Goal: Task Accomplishment & Management: Manage account settings

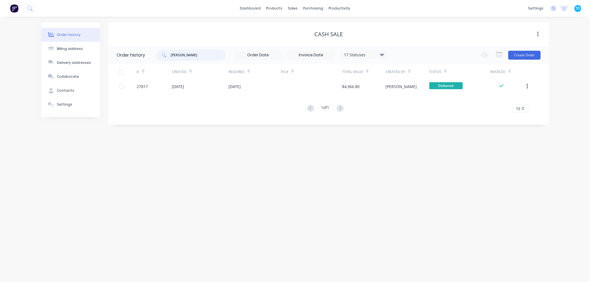
drag, startPoint x: 205, startPoint y: 57, endPoint x: 148, endPoint y: 64, distance: 57.0
click at [148, 64] on div "Order history [PERSON_NAME] 17 Statuses Invoice Status Invoiced Not Invoiced Pa…" at bounding box center [328, 82] width 441 height 73
click at [310, 30] on link "Sales Orders" at bounding box center [323, 26] width 74 height 11
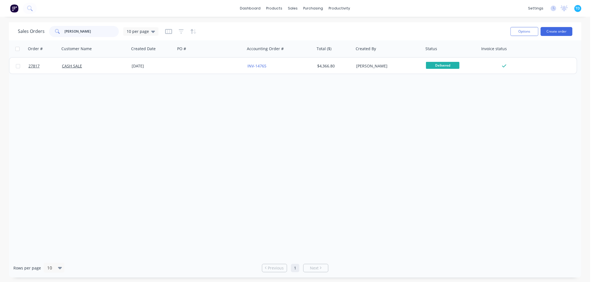
drag, startPoint x: 93, startPoint y: 32, endPoint x: 45, endPoint y: 38, distance: 47.9
click at [45, 38] on div "Sales Orders [PERSON_NAME] 10 per page Options Create order" at bounding box center [295, 31] width 572 height 18
click at [71, 32] on input "aus tralian joinery" at bounding box center [92, 31] width 54 height 11
type input "australian joinery"
click at [136, 91] on div at bounding box center [295, 149] width 572 height 218
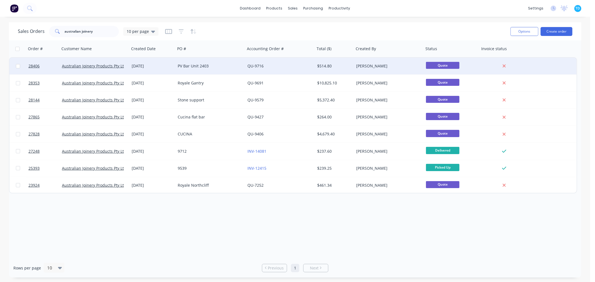
click at [190, 66] on div "PV Bar Unit 2403" at bounding box center [209, 66] width 62 height 6
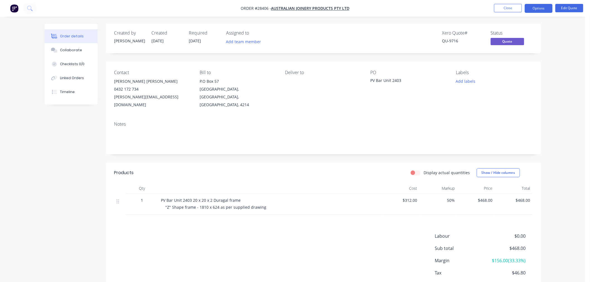
drag, startPoint x: 402, startPoint y: 79, endPoint x: 499, endPoint y: 54, distance: 100.4
click at [402, 79] on div "PV Bar Unit 2403" at bounding box center [406, 82] width 70 height 8
click at [576, 6] on button "Edit Quote" at bounding box center [570, 8] width 28 height 8
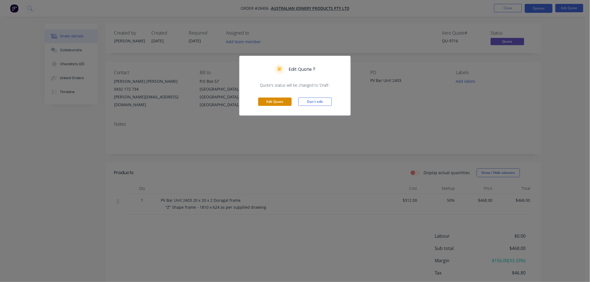
drag, startPoint x: 267, startPoint y: 104, endPoint x: 347, endPoint y: 95, distance: 80.3
click at [267, 104] on button "Edit Quote" at bounding box center [274, 102] width 33 height 8
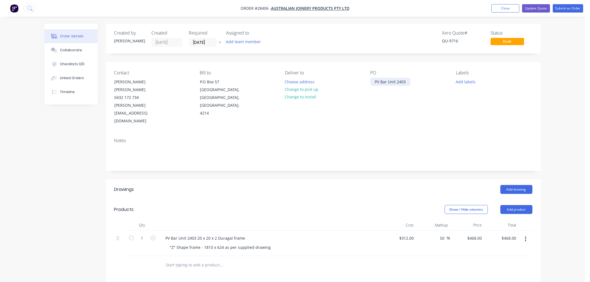
click at [410, 81] on div "PV Bar Unit 2403" at bounding box center [391, 82] width 40 height 8
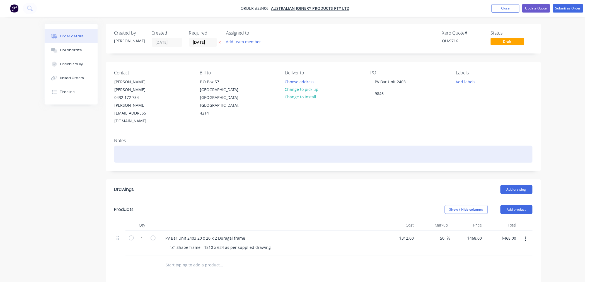
click at [483, 146] on div at bounding box center [323, 154] width 418 height 17
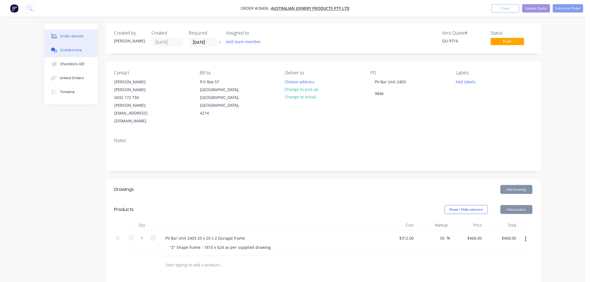
click at [73, 50] on div "Collaborate" at bounding box center [71, 50] width 22 height 5
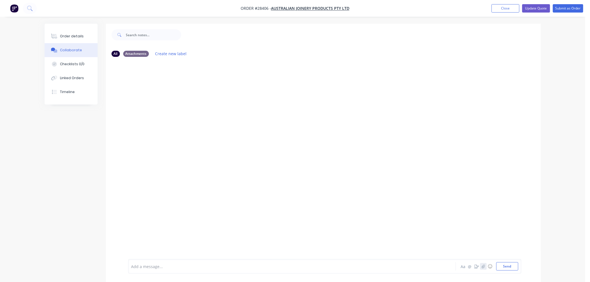
click at [482, 266] on icon "button" at bounding box center [483, 267] width 3 height 4
click at [509, 269] on button "Send" at bounding box center [508, 267] width 22 height 8
click at [500, 8] on button "Close" at bounding box center [506, 8] width 28 height 8
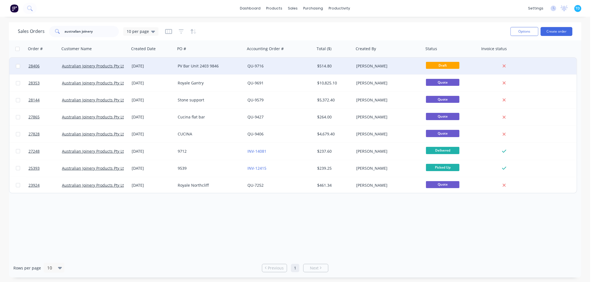
click at [169, 66] on div "[DATE]" at bounding box center [153, 66] width 42 height 6
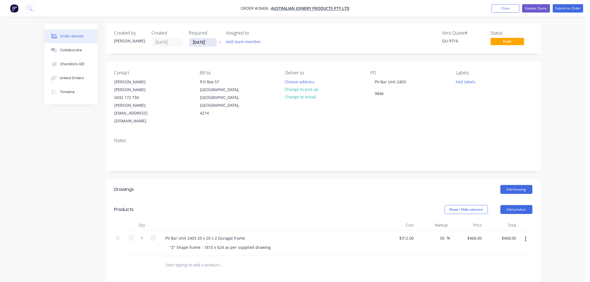
click at [199, 40] on input "[DATE]" at bounding box center [202, 42] width 27 height 8
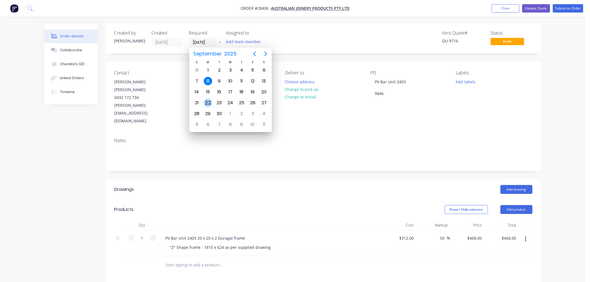
click at [207, 99] on div "22" at bounding box center [208, 103] width 8 height 8
type input "[DATE]"
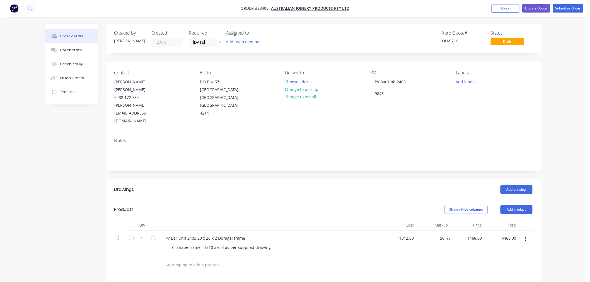
click at [338, 134] on div "Notes" at bounding box center [323, 152] width 435 height 37
click at [565, 11] on button "Submit as Order" at bounding box center [568, 8] width 30 height 8
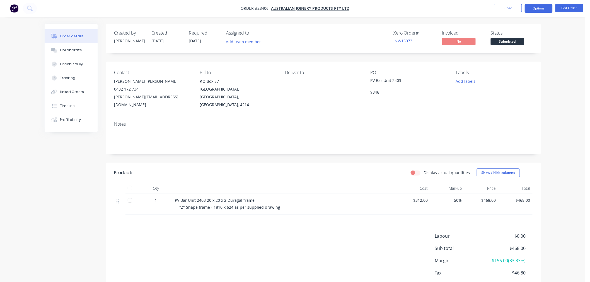
click at [546, 7] on button "Options" at bounding box center [539, 8] width 28 height 9
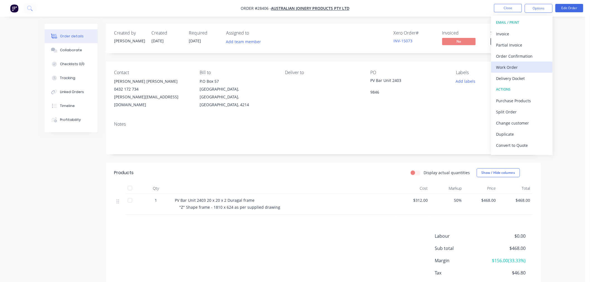
click at [517, 67] on div "Work Order" at bounding box center [522, 67] width 51 height 8
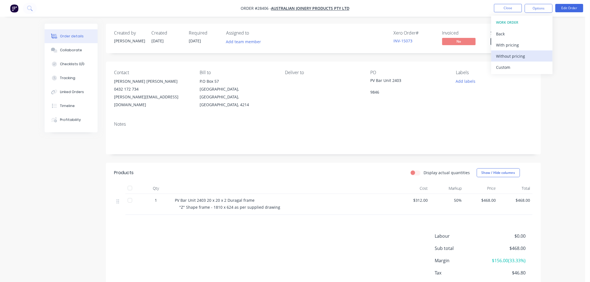
click at [515, 57] on div "Without pricing" at bounding box center [522, 56] width 51 height 8
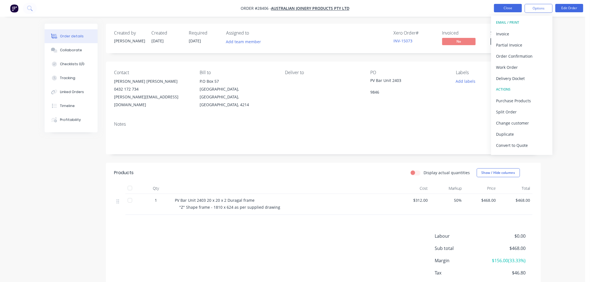
click at [512, 8] on button "Close" at bounding box center [508, 8] width 28 height 8
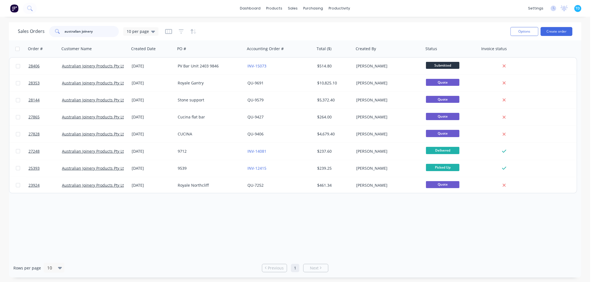
drag, startPoint x: 95, startPoint y: 32, endPoint x: 57, endPoint y: 37, distance: 38.3
click at [57, 37] on div "australian joinery" at bounding box center [84, 31] width 70 height 11
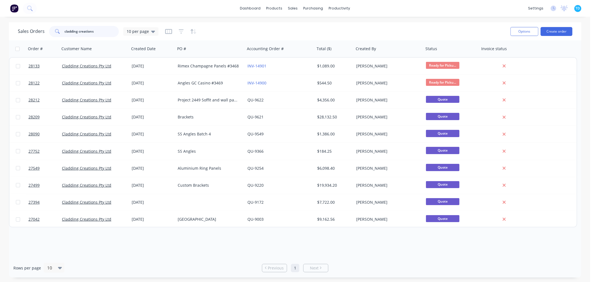
drag, startPoint x: 98, startPoint y: 32, endPoint x: 63, endPoint y: 35, distance: 34.7
click at [63, 35] on div "cladding creations" at bounding box center [84, 31] width 70 height 11
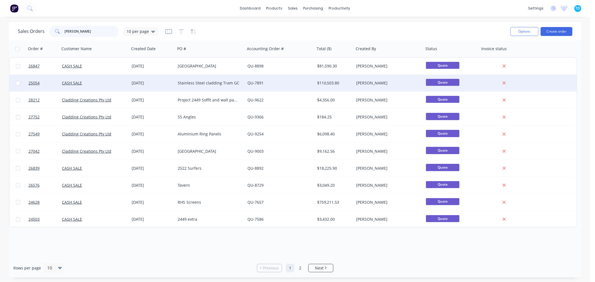
type input "[PERSON_NAME]"
click at [204, 83] on div "Stainless Steel cladding Tram GC" at bounding box center [209, 83] width 62 height 6
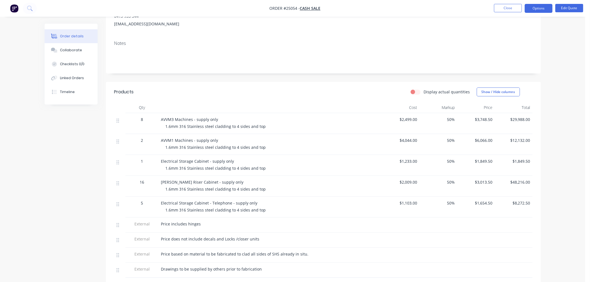
scroll to position [62, 0]
